Goal: Check status

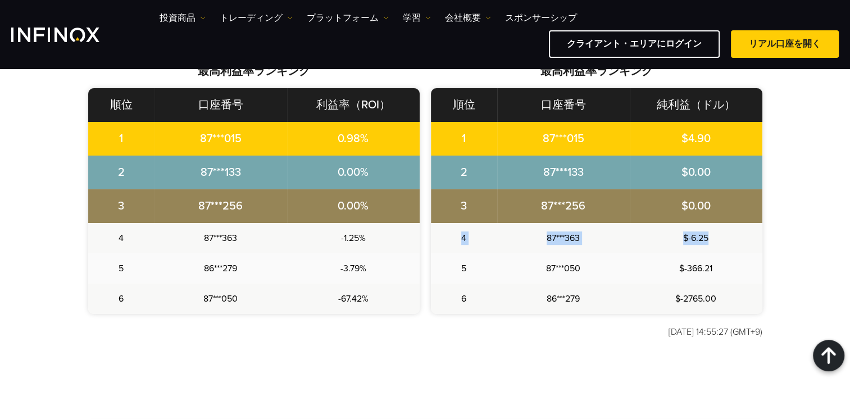
drag, startPoint x: 438, startPoint y: 242, endPoint x: 726, endPoint y: 242, distance: 287.8
click at [726, 242] on tr "4 87***363 $-6.25" at bounding box center [597, 238] width 332 height 30
copy tr "4 87***363 $-6.25"
click at [808, 197] on div "あなたの実力を証明しよう – INFINOX日本限定ライブトレーディングコンペティション トップトレーダーを目指して、この挑戦に参加しよう。 パフォーマンスを…" at bounding box center [425, 124] width 809 height 488
